Goal: Find specific page/section: Find specific page/section

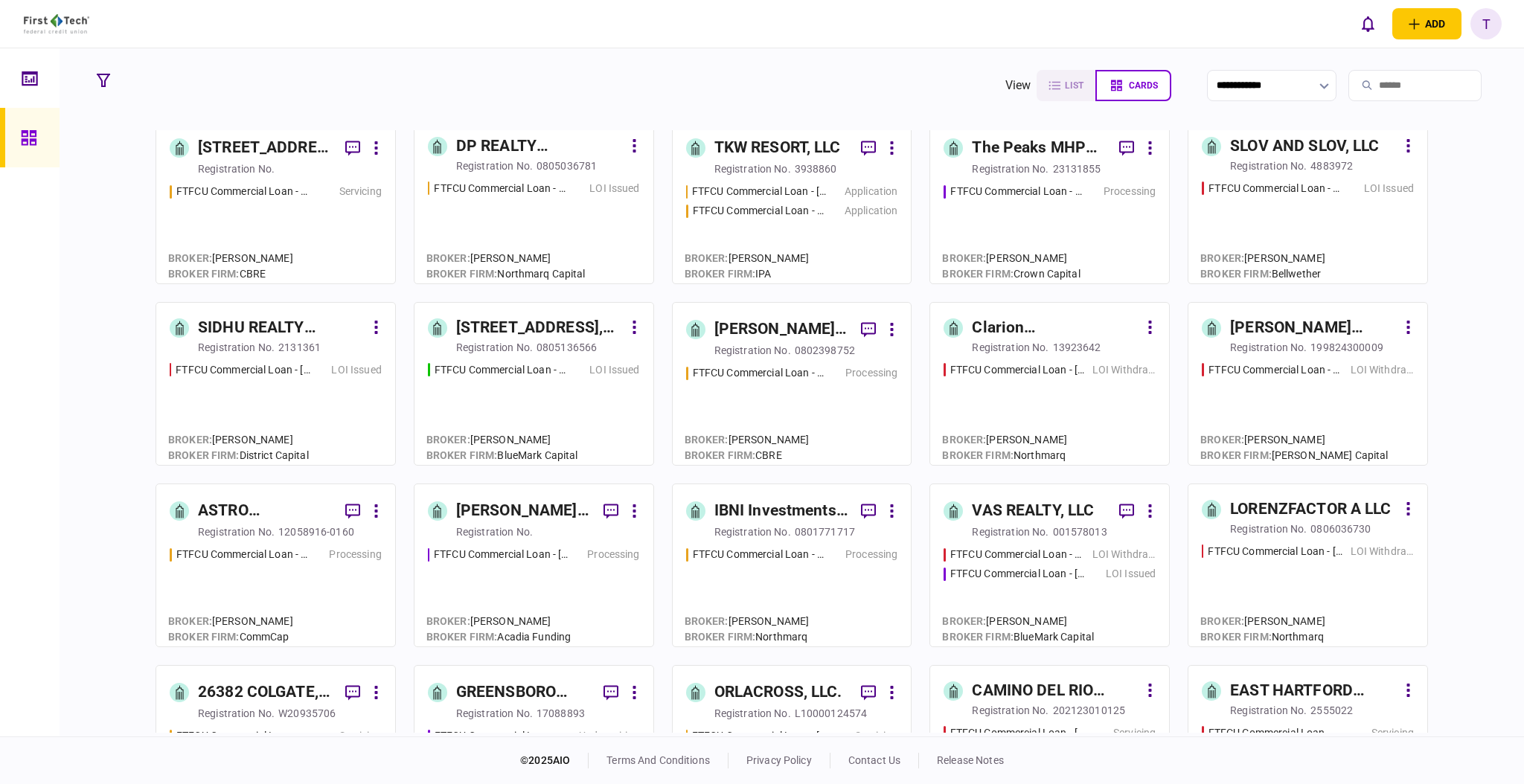
scroll to position [298, 0]
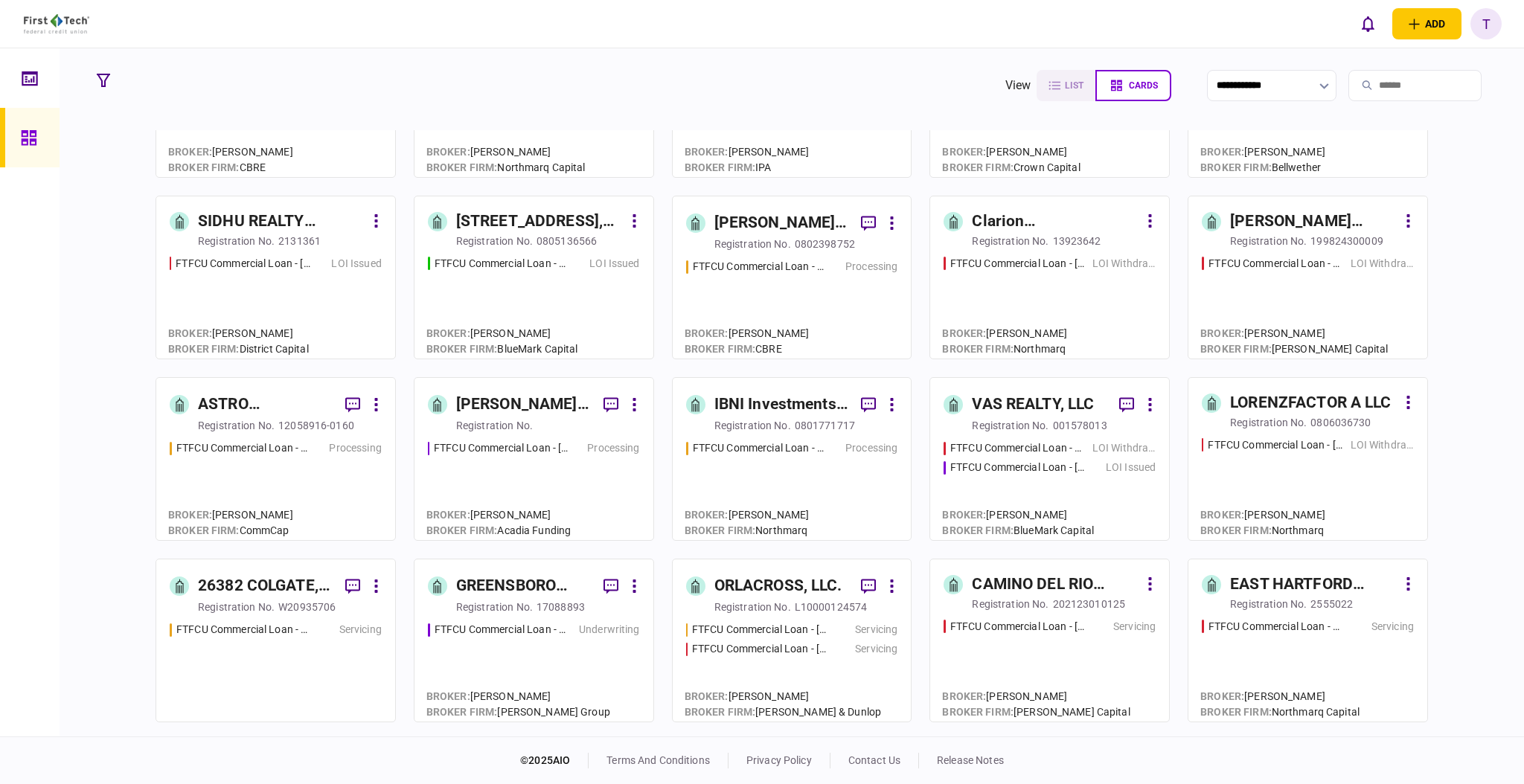
click at [745, 398] on div "IBNI Investments, LLC" at bounding box center [782, 405] width 136 height 24
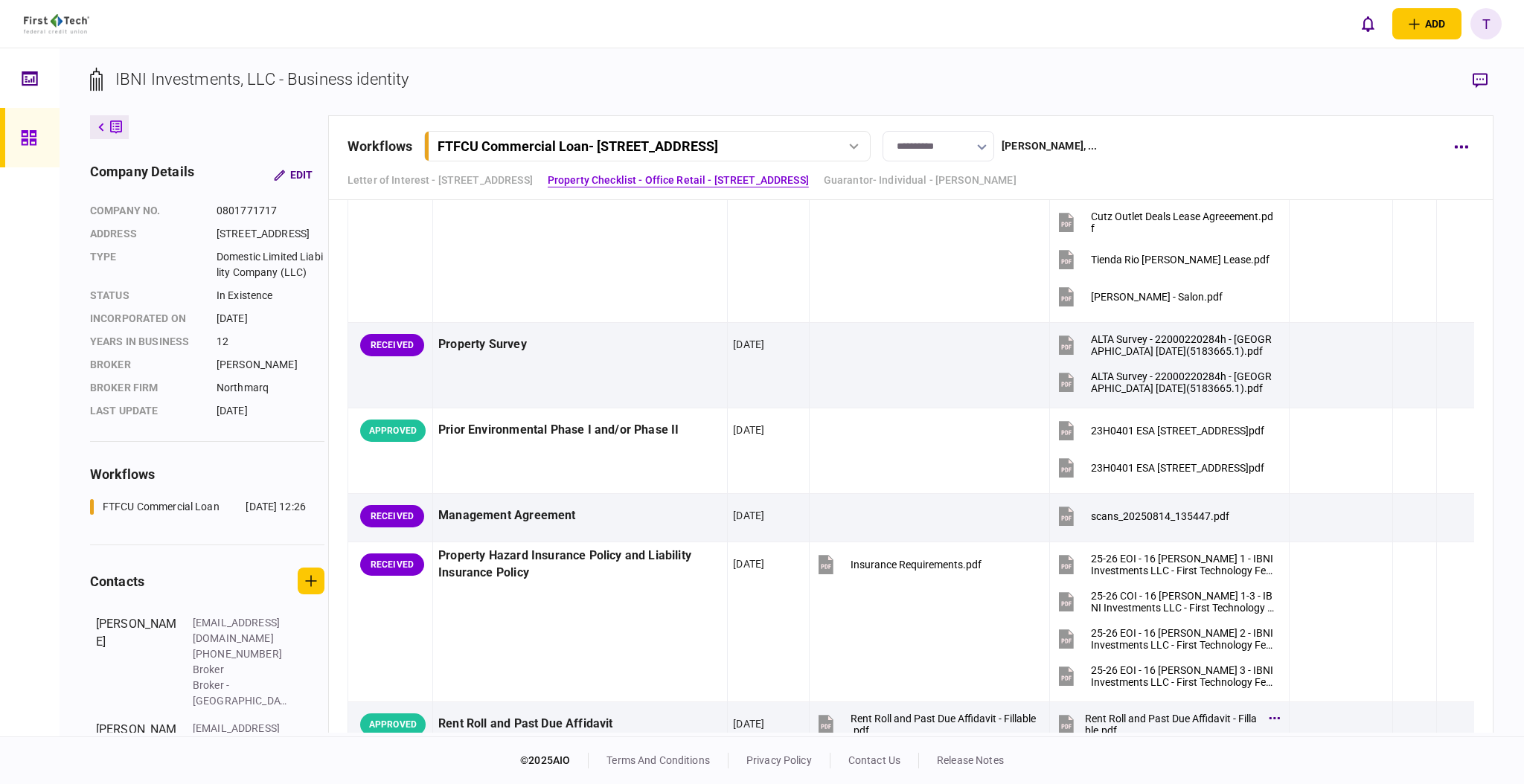
scroll to position [2181, 0]
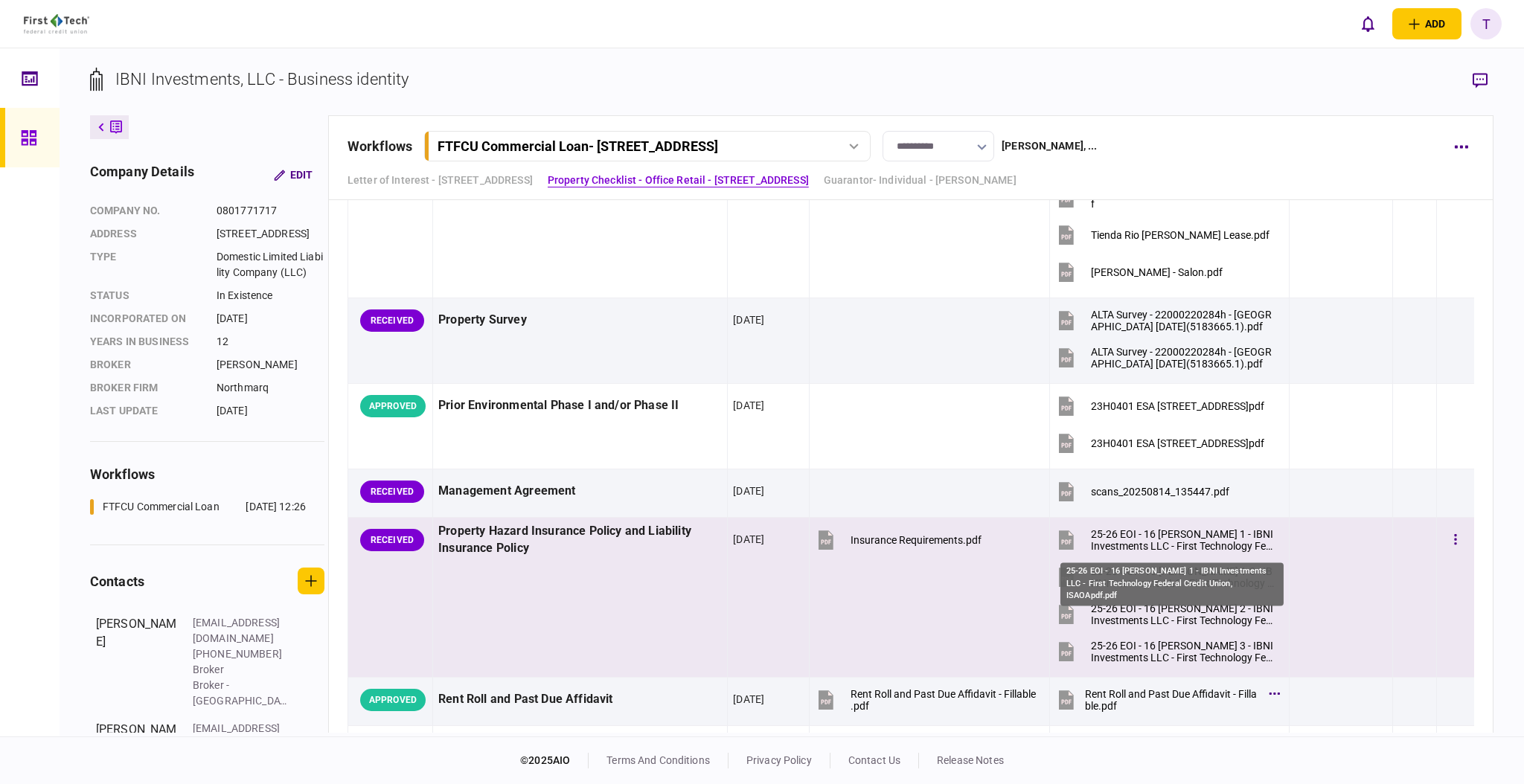
click at [1117, 533] on div "25-26 EOI - 16 [PERSON_NAME] 1 - IBNI Investments LLC - First Technology Federa…" at bounding box center [1184, 540] width 185 height 24
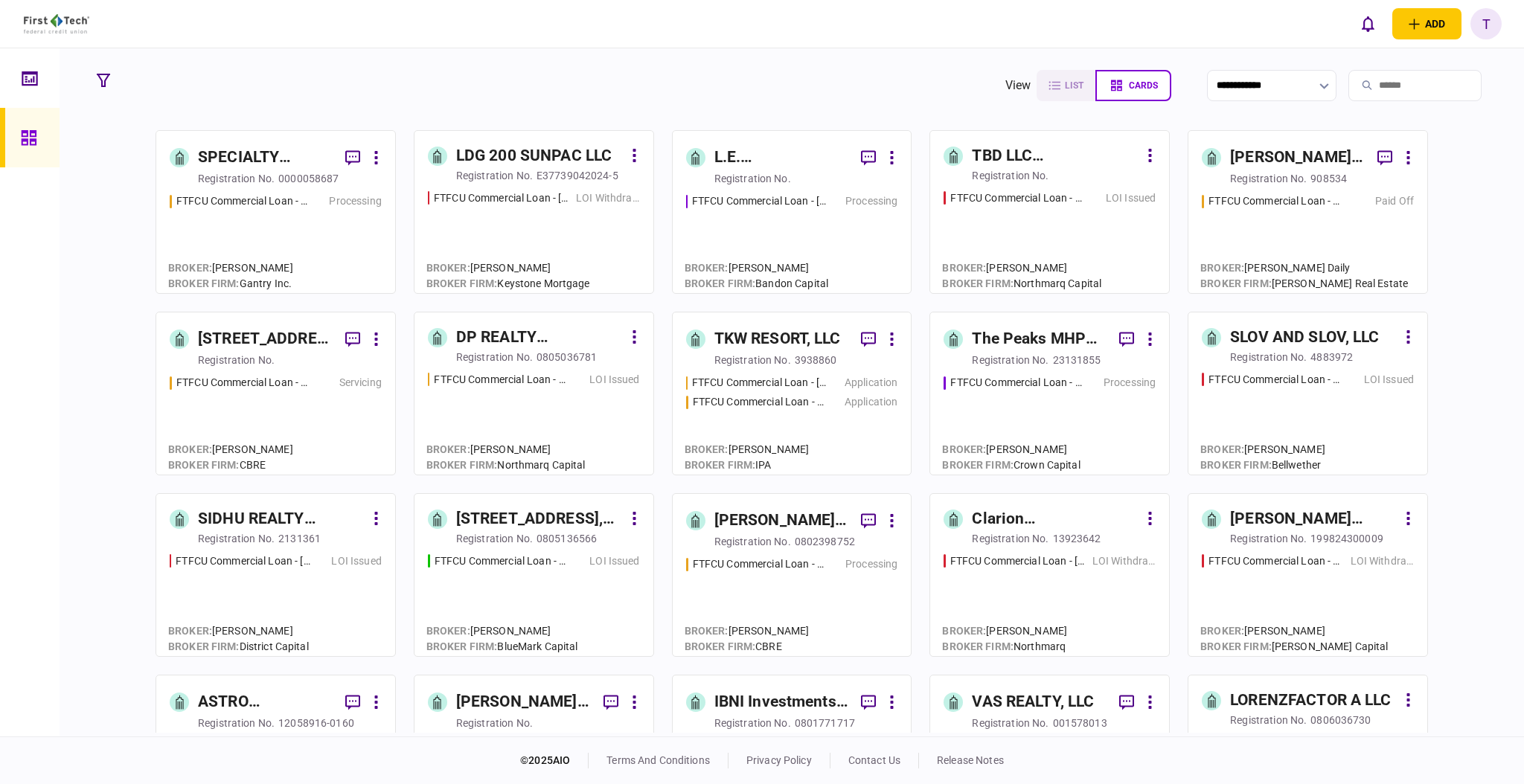
click at [228, 156] on div "SPECIALTY PROPERTIES LLC" at bounding box center [266, 158] width 136 height 24
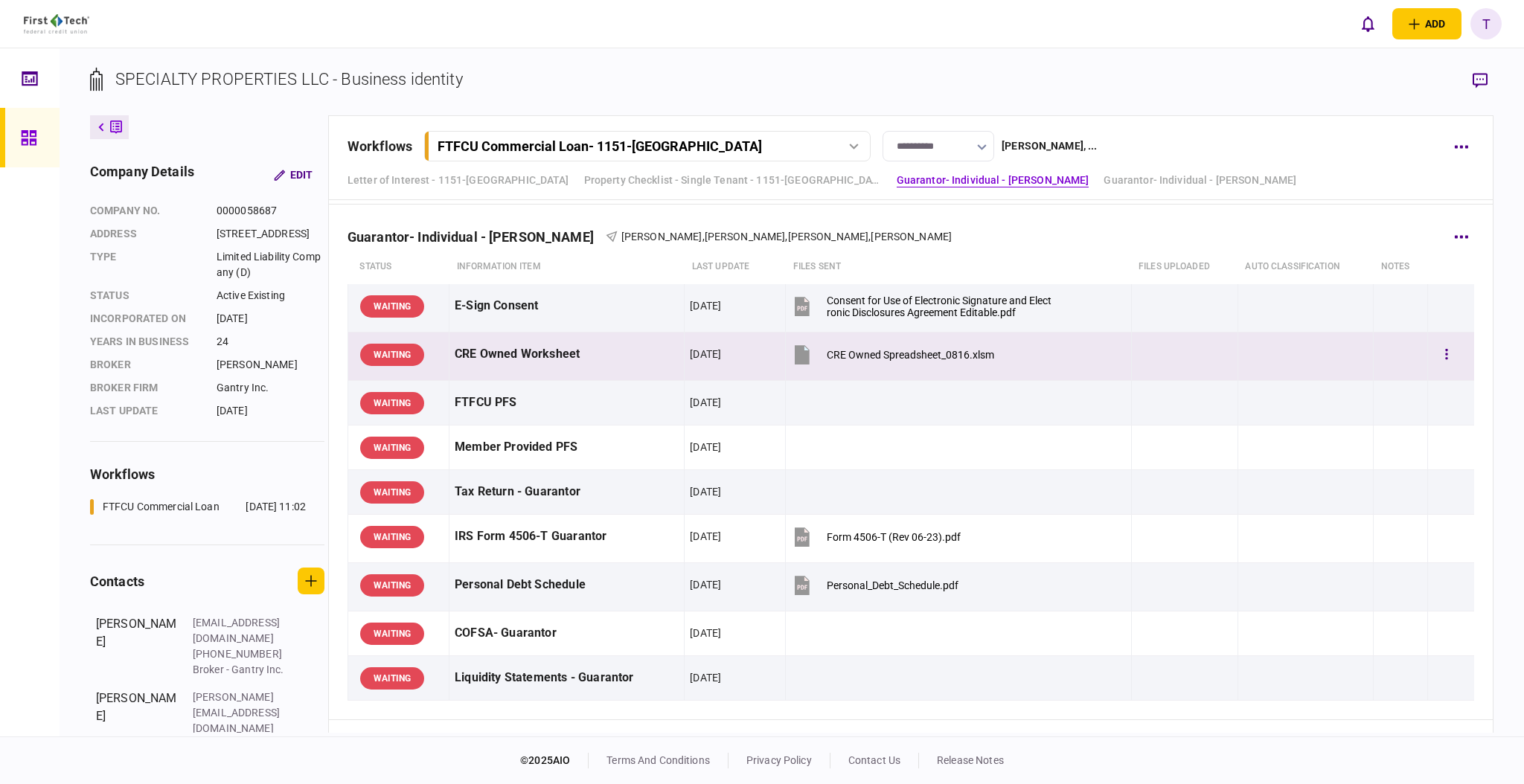
scroll to position [1055, 0]
